Goal: Information Seeking & Learning: Get advice/opinions

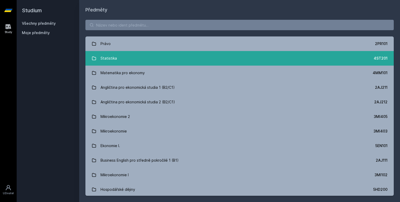
drag, startPoint x: 0, startPoint y: 0, endPoint x: 166, endPoint y: 59, distance: 175.9
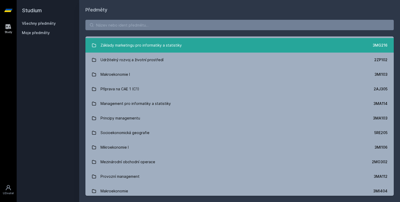
scroll to position [557, 0]
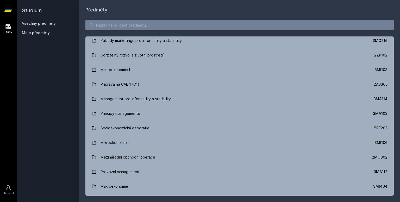
drag, startPoint x: 195, startPoint y: 107, endPoint x: 83, endPoint y: 128, distance: 114.2
click at [83, 128] on div "Právo 2PR101 Statistika 4ST201 Matematika pro ekonomy 4MM101 Angličtina pro eko…" at bounding box center [239, 108] width 321 height 188
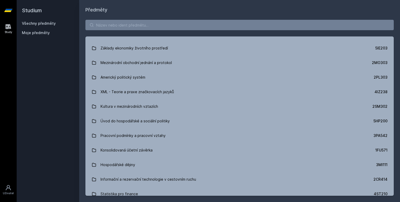
scroll to position [2109, 0]
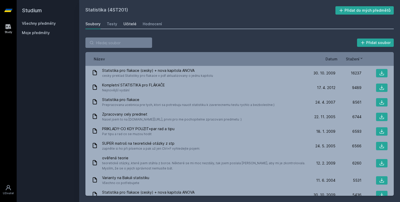
click at [128, 23] on div "Učitelé" at bounding box center [129, 23] width 13 height 5
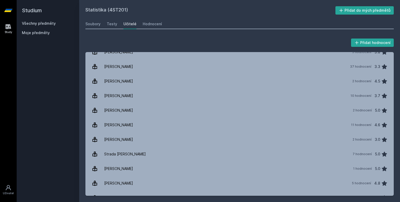
scroll to position [664, 0]
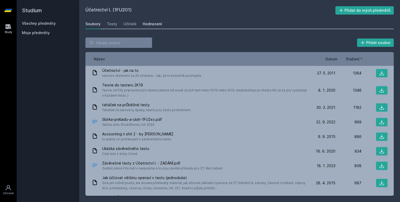
click at [143, 22] on div "Hodnocení" at bounding box center [152, 23] width 19 height 5
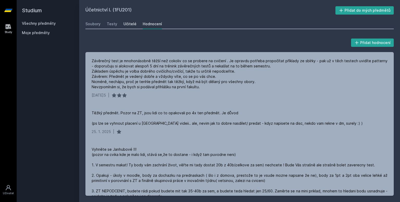
click at [130, 25] on div "Učitelé" at bounding box center [129, 23] width 13 height 5
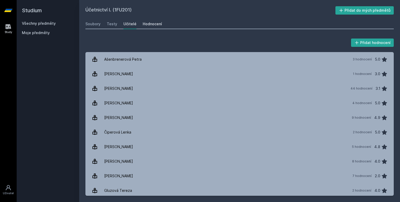
click at [145, 26] on div "Hodnocení" at bounding box center [152, 23] width 19 height 5
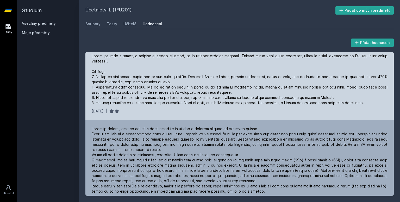
scroll to position [202, 0]
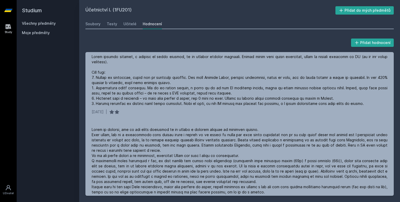
drag, startPoint x: 266, startPoint y: 119, endPoint x: 83, endPoint y: 106, distance: 183.1
click at [83, 106] on div "Přidat hodnocení Závěrečný test je mnohonásobně těžší než cokoliv co se probere…" at bounding box center [239, 116] width 321 height 171
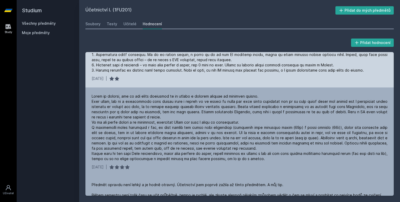
scroll to position [235, 0]
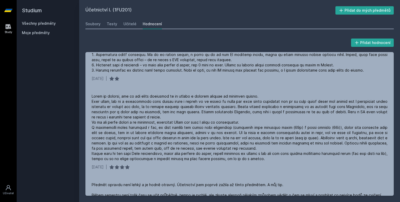
drag, startPoint x: 92, startPoint y: 118, endPoint x: 83, endPoint y: 123, distance: 10.8
click at [83, 123] on div "Přidat hodnocení Závěrečný test je mnohonásobně těžší než cokoliv co se probere…" at bounding box center [239, 116] width 321 height 171
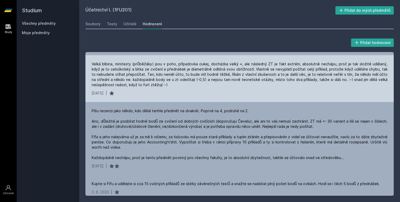
scroll to position [409, 0]
click at [230, 86] on div "Velká blbina, minitesty (průběžáky) jsou v poho, případovka oukej, docházka vel…" at bounding box center [240, 74] width 296 height 26
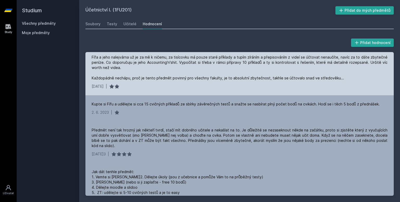
scroll to position [489, 0]
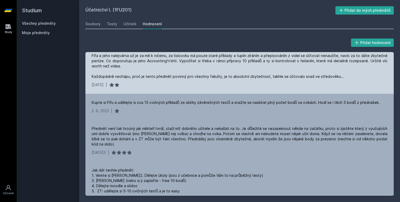
click at [364, 69] on div "Píšu recenzi jako někdo, kdo dělal tenhle předmět na dvakrát. Poprvé na 4, podr…" at bounding box center [240, 53] width 296 height 52
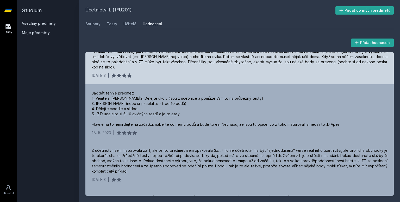
scroll to position [567, 0]
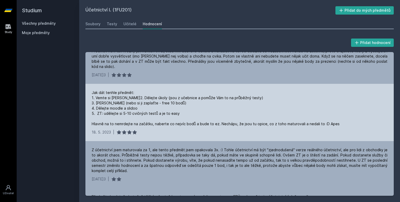
click at [288, 102] on div "Jak dát tenhle předmět: 1. Vemte si Libora Vaška 2. Dělejte úkoly (jsou z učebn…" at bounding box center [216, 108] width 248 height 36
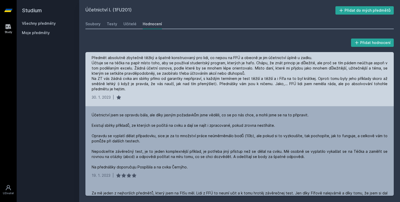
scroll to position [707, 0]
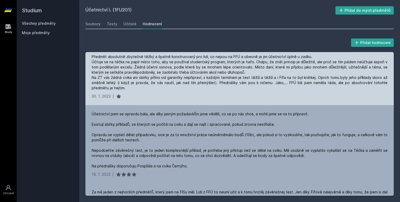
click at [222, 98] on div "Předmět absolutně zbytečně těžký a špatně konstruovaný pro lidi, co nejsou na F…" at bounding box center [239, 76] width 308 height 57
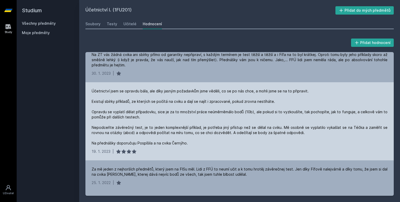
scroll to position [730, 0]
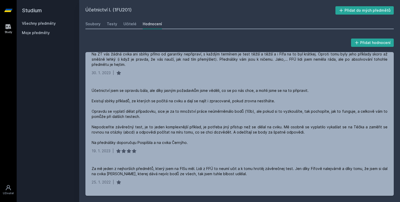
drag, startPoint x: 252, startPoint y: 76, endPoint x: 247, endPoint y: 39, distance: 37.7
click at [247, 39] on div "Přidat hodnocení" at bounding box center [239, 42] width 308 height 10
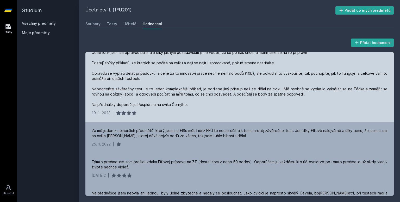
scroll to position [769, 0]
click at [216, 121] on div "Účetnictví jsem se opravdu bála, ale díky jasným požadavkům jsme věděli, co se …" at bounding box center [239, 82] width 308 height 78
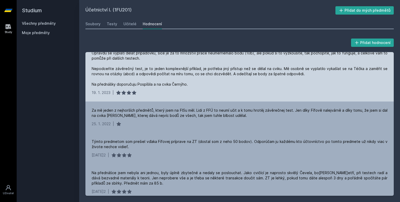
click at [216, 118] on div "Za mě jeden z nejhorších předmětů, který jsem na FISu měl. Lidi z FFÚ to neumí …" at bounding box center [240, 113] width 296 height 10
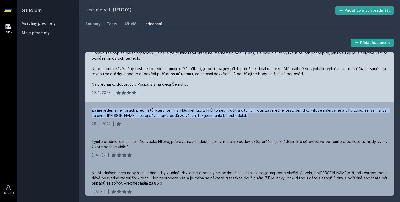
click at [216, 118] on div "Za mě jeden z nejhorších předmětů, který jsem na FISu měl. Lidi z FFÚ to neumí …" at bounding box center [240, 113] width 296 height 10
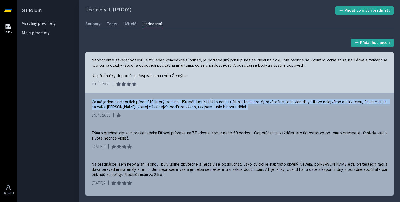
scroll to position [802, 0]
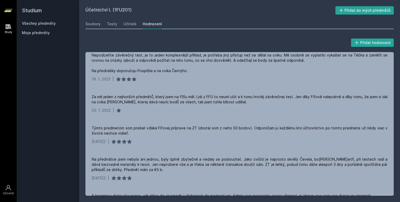
click at [233, 44] on div "Přidat hodnocení" at bounding box center [239, 42] width 308 height 10
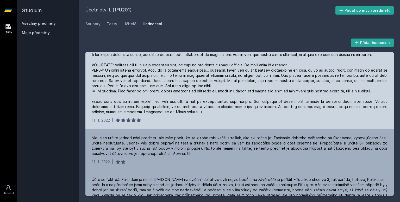
scroll to position [943, 0]
drag, startPoint x: 244, startPoint y: 103, endPoint x: 160, endPoint y: 134, distance: 89.1
click at [160, 130] on div "11. 1. 2022 |" at bounding box center [239, 87] width 308 height 83
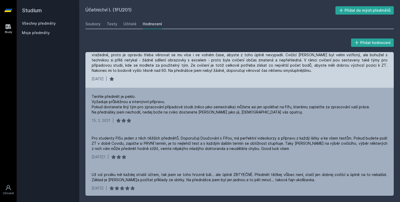
scroll to position [1375, 0]
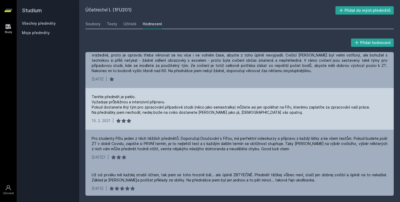
click at [331, 92] on div "Tenhle předmět je peklo. Vyžaduje průběžnou a intenzivní přípravu. Pokud dostan…" at bounding box center [239, 109] width 308 height 42
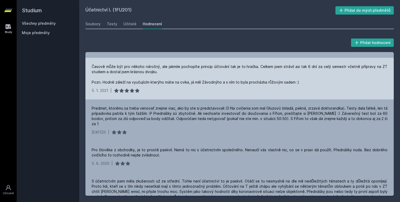
scroll to position [1654, 0]
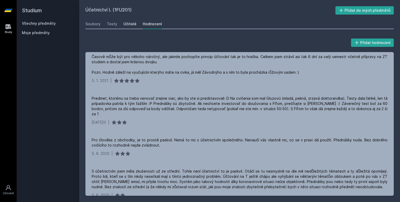
click at [123, 22] on div "Učitelé" at bounding box center [129, 23] width 13 height 5
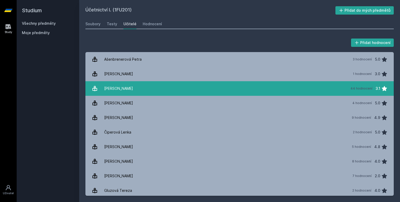
click at [164, 92] on link "Černý Václav 44 hodnocení 3.1" at bounding box center [239, 88] width 308 height 15
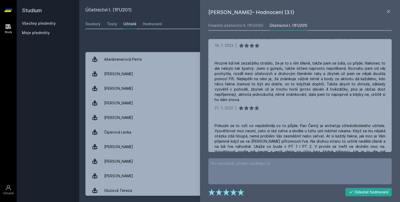
scroll to position [219, 0]
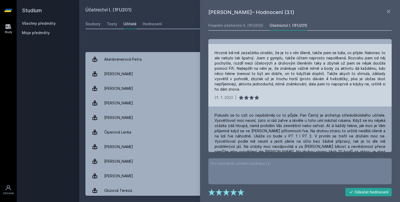
click at [388, 63] on div "Hrozně lidí mě zezačátku strašilo, že je to s ním šílené, takže jsem se bála, c…" at bounding box center [299, 75] width 183 height 62
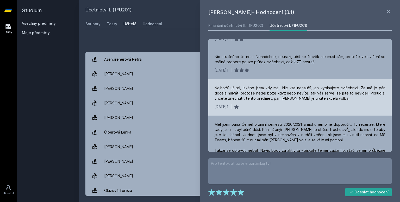
scroll to position [361, 0]
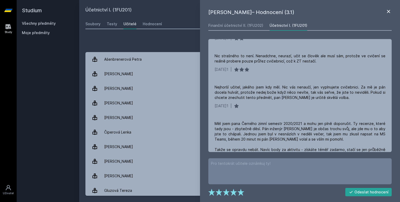
click at [389, 9] on icon at bounding box center [388, 11] width 6 height 6
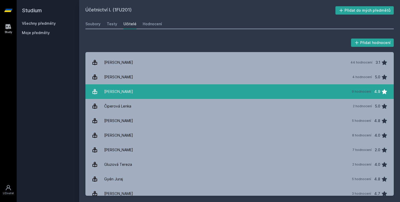
scroll to position [27, 0]
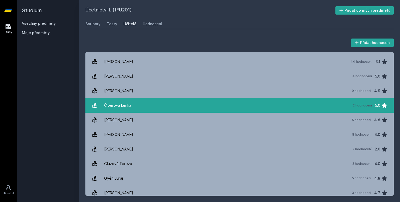
click at [325, 101] on link "Čiperová Lenka 2 hodnocení 5.0" at bounding box center [239, 105] width 308 height 15
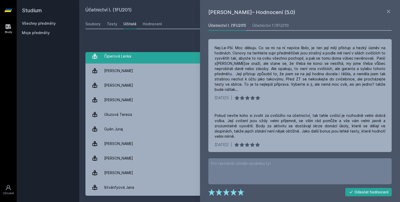
scroll to position [78, 0]
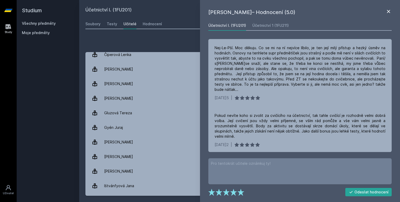
click at [390, 13] on icon at bounding box center [388, 11] width 6 height 6
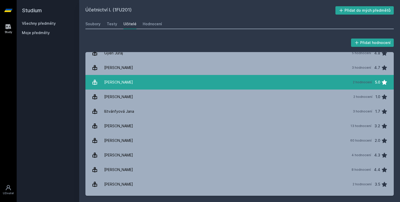
scroll to position [154, 0]
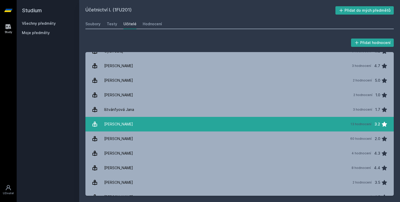
click at [257, 125] on link "Janhuba Miloslav 13 hodnocení 3.2" at bounding box center [239, 124] width 308 height 15
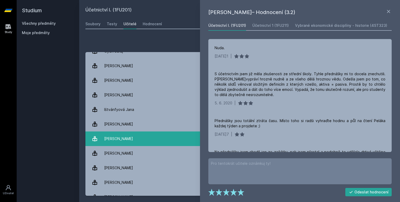
click at [145, 138] on link "Janhubová Jaroslava 60 hodnocení 2.0" at bounding box center [239, 138] width 308 height 15
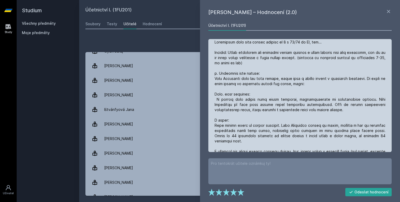
scroll to position [6, 0]
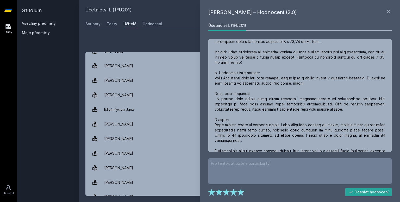
drag, startPoint x: 279, startPoint y: 58, endPoint x: 324, endPoint y: 27, distance: 54.6
click at [324, 27] on div "Účetnictví I. (1FU201)" at bounding box center [299, 25] width 183 height 10
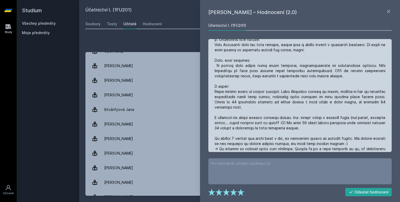
scroll to position [40, 0]
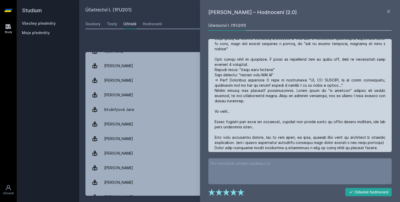
scroll to position [375, 0]
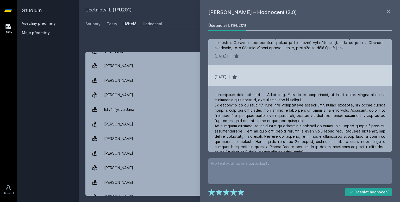
scroll to position [1051, 0]
click at [329, 106] on div at bounding box center [299, 131] width 171 height 78
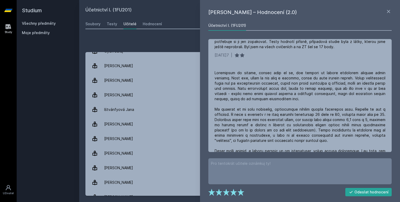
scroll to position [1475, 0]
click at [389, 11] on icon at bounding box center [388, 11] width 3 height 3
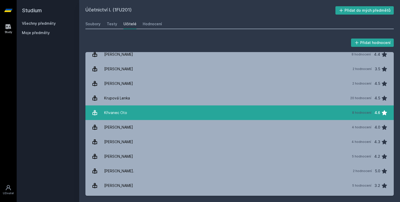
scroll to position [268, 0]
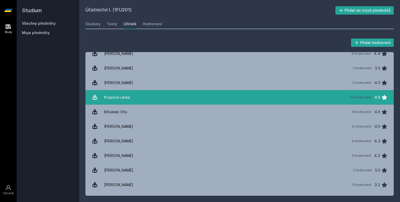
click at [285, 103] on link "Krupová Lenka 20 hodnocení 4.5" at bounding box center [239, 97] width 308 height 15
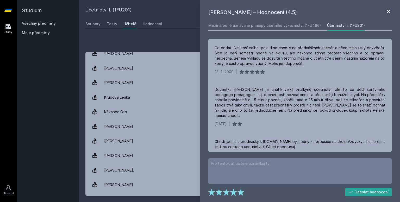
click at [388, 10] on icon at bounding box center [388, 11] width 6 height 6
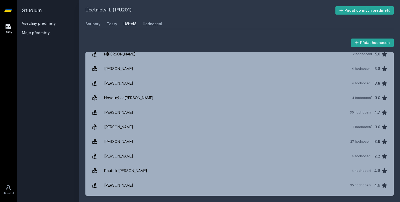
scroll to position [488, 0]
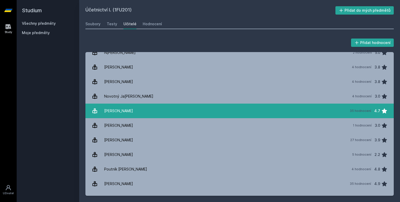
click at [332, 111] on link "Pelák Jiří 35 hodnocení 4.7" at bounding box center [239, 111] width 308 height 15
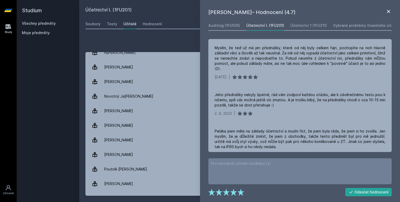
click at [388, 11] on icon at bounding box center [388, 11] width 3 height 3
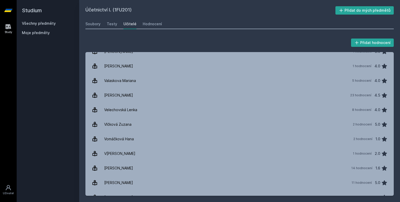
scroll to position [920, 0]
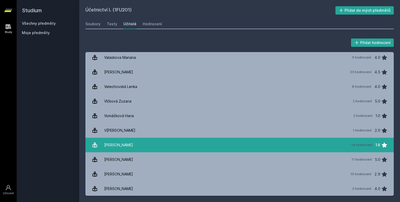
click at [326, 150] on link "Zelenková Marie 14 hodnocení 1.6" at bounding box center [239, 145] width 308 height 15
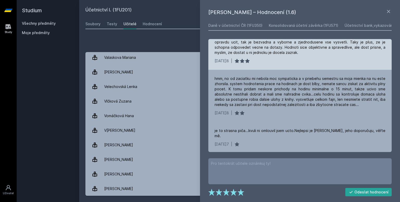
scroll to position [615, 0]
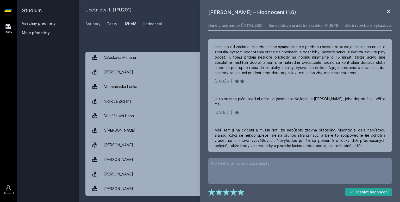
click at [389, 11] on icon at bounding box center [388, 11] width 3 height 3
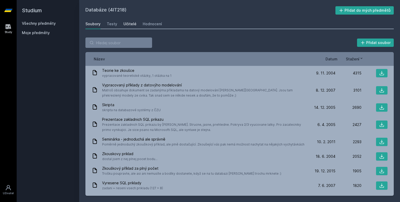
click at [124, 24] on div "Učitelé" at bounding box center [129, 23] width 13 height 5
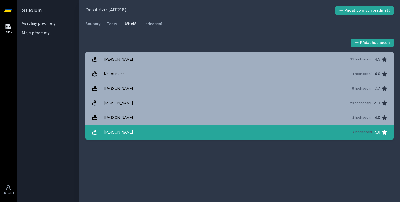
click at [125, 136] on div "Vedral Pavel" at bounding box center [118, 132] width 29 height 10
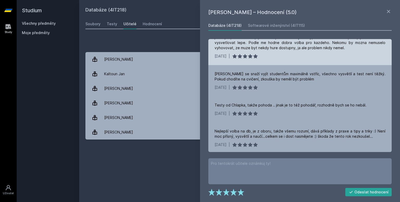
scroll to position [17, 0]
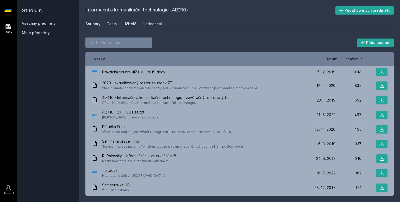
click at [130, 25] on div "Učitelé" at bounding box center [129, 23] width 13 height 5
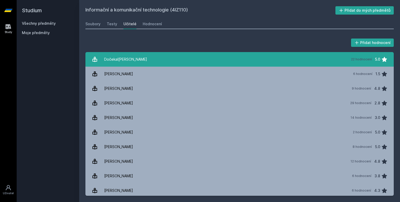
click at [146, 55] on link "Dočekal Michal 22 hodnocení 5.0" at bounding box center [239, 59] width 308 height 15
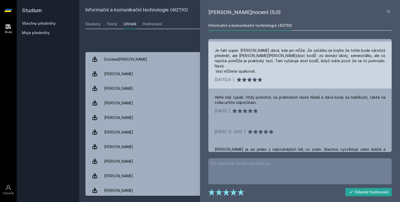
scroll to position [139, 0]
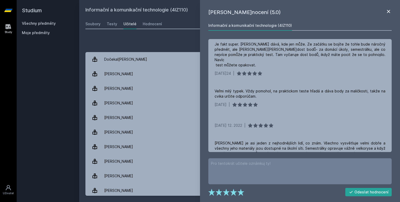
click at [388, 10] on icon at bounding box center [388, 11] width 6 height 6
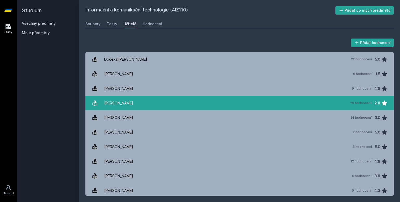
click at [349, 105] on div "29 hodnocení 2.8" at bounding box center [367, 103] width 40 height 10
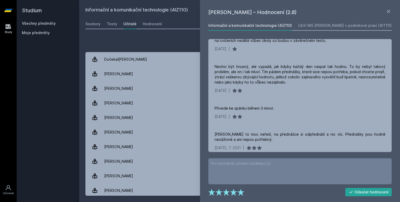
scroll to position [152, 0]
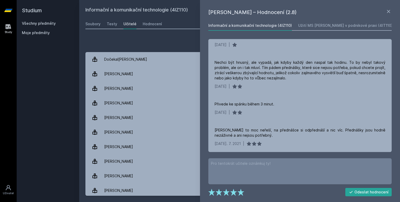
click at [390, 8] on div "Radomír Palovský – Hodnocení (2.8) Informační a komunikační technologie (4IZ110…" at bounding box center [300, 101] width 200 height 202
click at [389, 10] on icon at bounding box center [388, 11] width 3 height 3
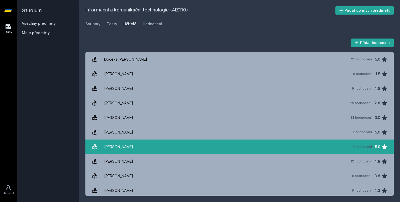
click at [349, 145] on div "8 hodnocení 5.0" at bounding box center [368, 147] width 38 height 10
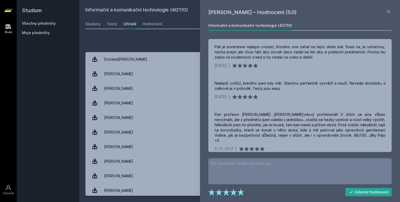
scroll to position [152, 0]
click at [384, 14] on h1 "Pavel Strnad – Hodnocení (5.0)" at bounding box center [296, 12] width 177 height 8
click at [388, 10] on icon at bounding box center [388, 11] width 6 height 6
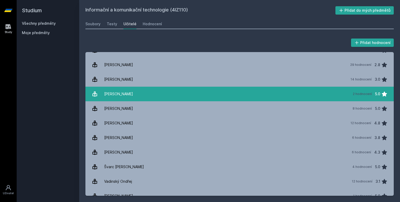
scroll to position [46, 0]
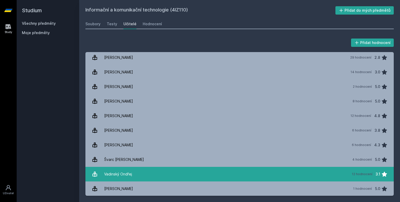
click at [203, 167] on link "Vadinský Ondřej 12 hodnocení 3.1" at bounding box center [239, 174] width 308 height 15
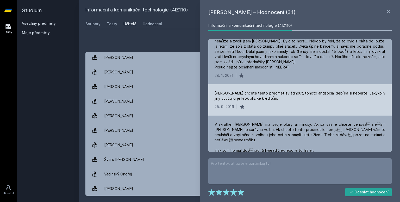
scroll to position [100, 0]
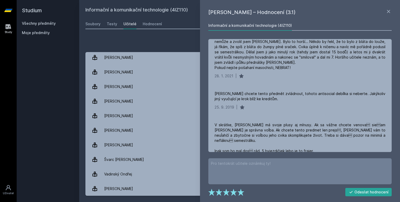
drag, startPoint x: 277, startPoint y: 90, endPoint x: 318, endPoint y: 5, distance: 94.6
click at [318, 5] on div "Ondřej Vadinský – Hodnocení (3.1) Informační a komunikační technologie (4IZ110)…" at bounding box center [300, 101] width 200 height 202
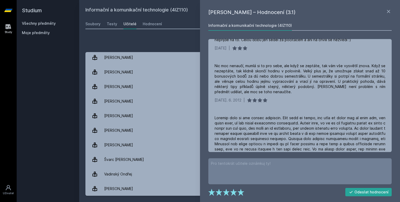
scroll to position [506, 0]
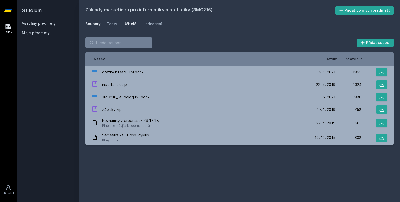
click at [133, 25] on div "Učitelé" at bounding box center [129, 23] width 13 height 5
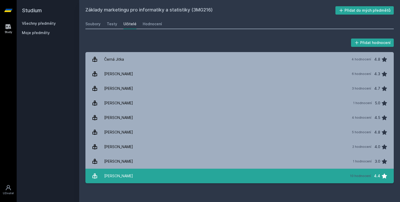
click at [209, 173] on link "[PERSON_NAME] 10 hodnocení 4.4" at bounding box center [239, 176] width 308 height 15
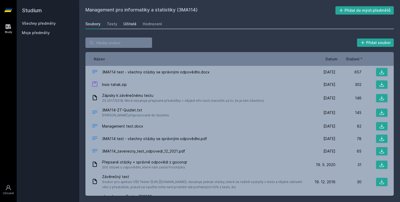
click at [125, 26] on div "Učitelé" at bounding box center [129, 23] width 13 height 5
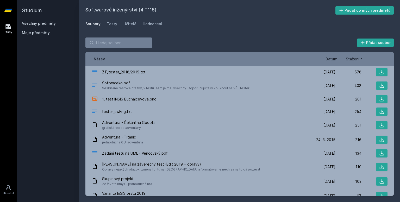
click at [128, 29] on div "Soubory Testy Učitelé Hodnocení" at bounding box center [239, 24] width 308 height 10
click at [129, 21] on div "Učitelé" at bounding box center [129, 23] width 13 height 5
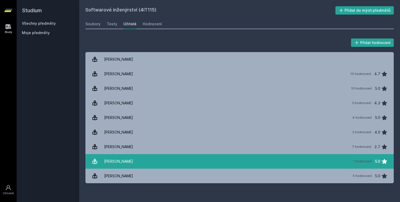
click at [186, 162] on link "Vedral Pavel 1 hodnocení 5.0" at bounding box center [239, 161] width 308 height 15
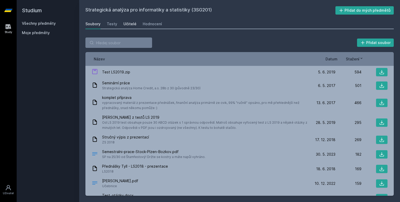
click at [130, 26] on div "Učitelé" at bounding box center [129, 23] width 13 height 5
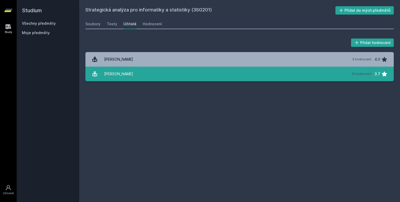
click at [243, 72] on link "[PERSON_NAME] 9 hodnocení 3.7" at bounding box center [239, 74] width 308 height 15
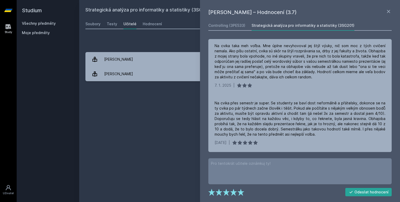
scroll to position [94, 0]
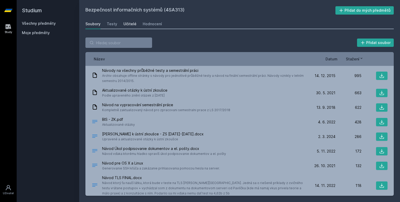
click at [128, 24] on div "Učitelé" at bounding box center [129, 23] width 13 height 5
